Goal: Transaction & Acquisition: Purchase product/service

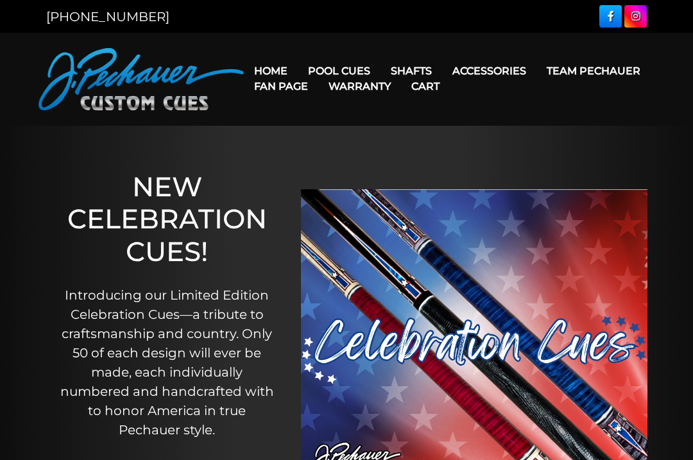
scroll to position [60, 0]
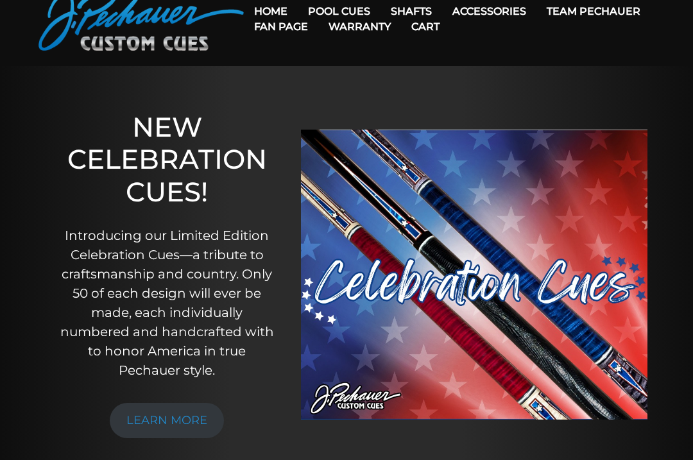
click at [402, 56] on link "JP Series (T) – NEW" at bounding box center [378, 48] width 158 height 18
click at [537, 10] on link "Team Pechauer" at bounding box center [594, 11] width 114 height 33
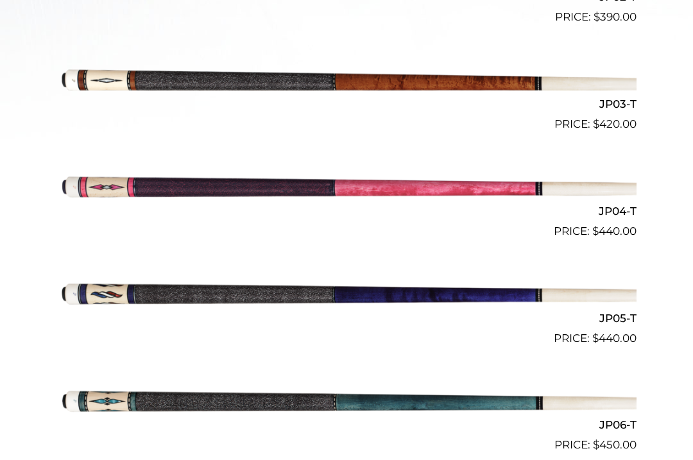
scroll to position [596, 0]
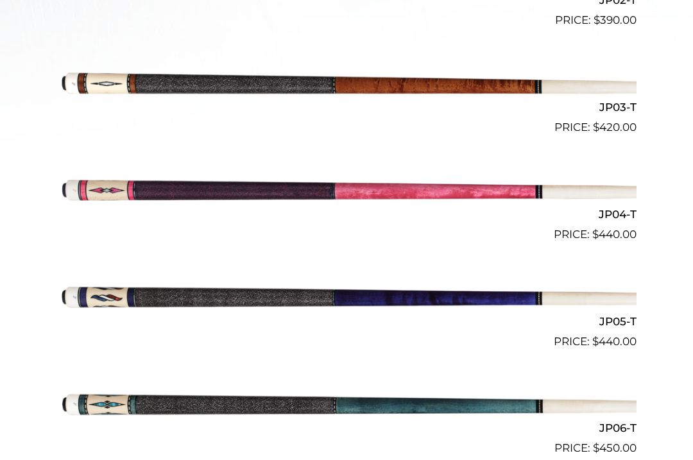
click at [135, 90] on img at bounding box center [346, 83] width 580 height 96
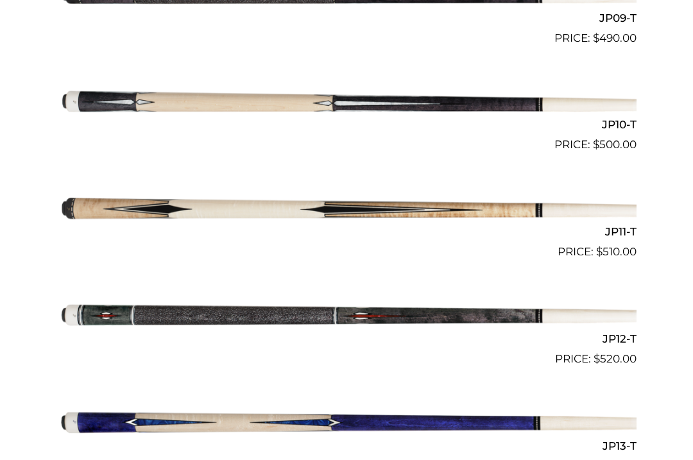
scroll to position [1317, 0]
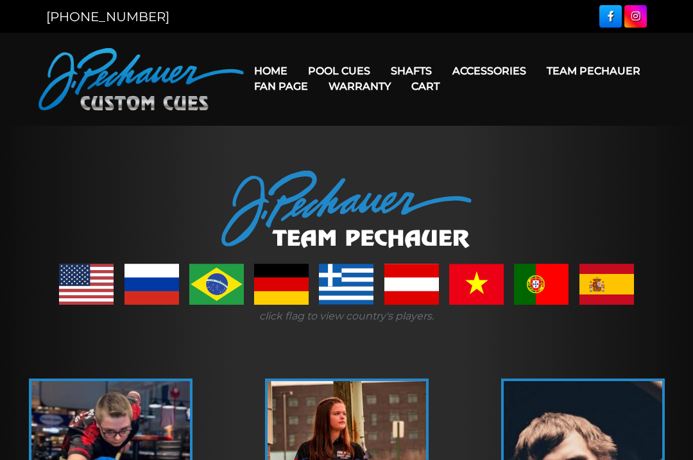
click at [339, 14] on div "[PHONE_NUMBER]" at bounding box center [193, 16] width 308 height 19
click at [537, 71] on link "Team Pechauer" at bounding box center [594, 71] width 114 height 33
click at [410, 135] on link "Pro Series (R) – NEW" at bounding box center [378, 126] width 158 height 18
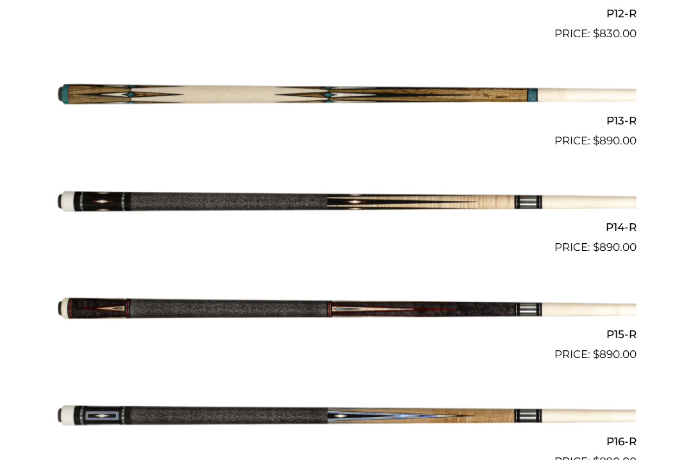
scroll to position [1652, 0]
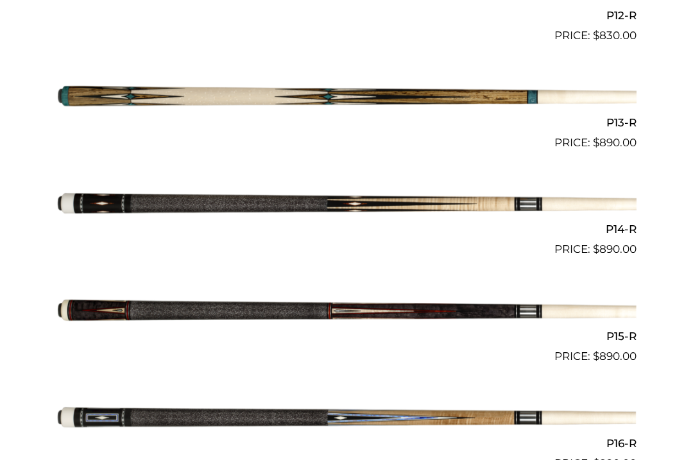
click at [130, 410] on img at bounding box center [346, 418] width 580 height 96
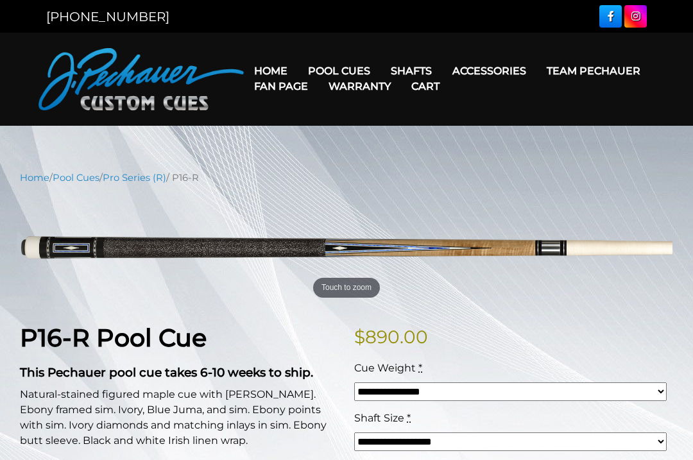
scroll to position [60, 0]
